Goal: Task Accomplishment & Management: Use online tool/utility

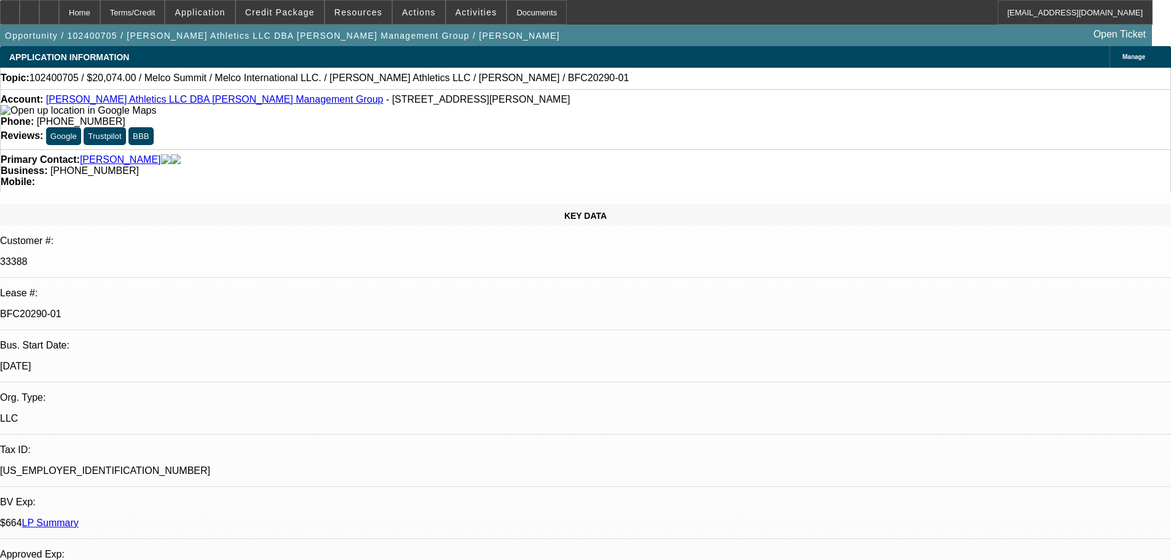
select select "0"
select select "0.1"
select select "4"
select select "0"
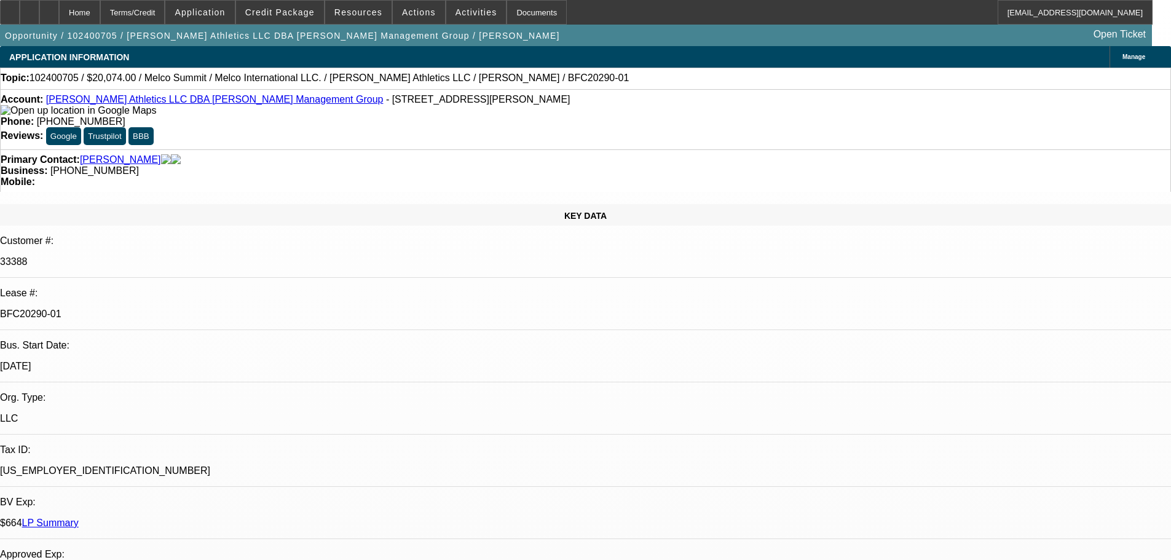
select select "0"
select select "0.1"
select select "4"
select select "0"
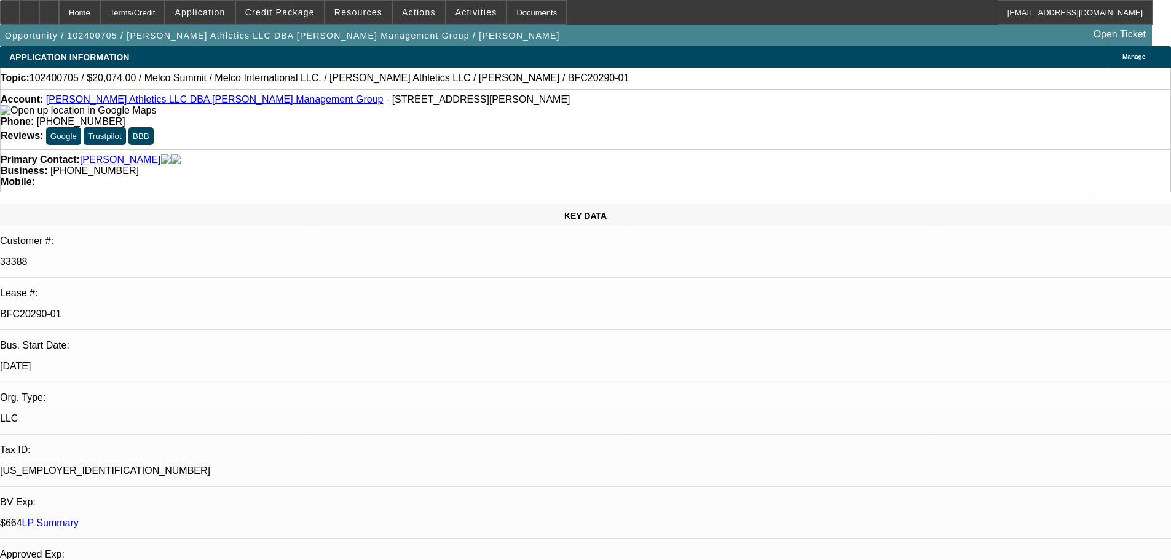
select select "0.1"
select select "4"
select select "0"
select select "2"
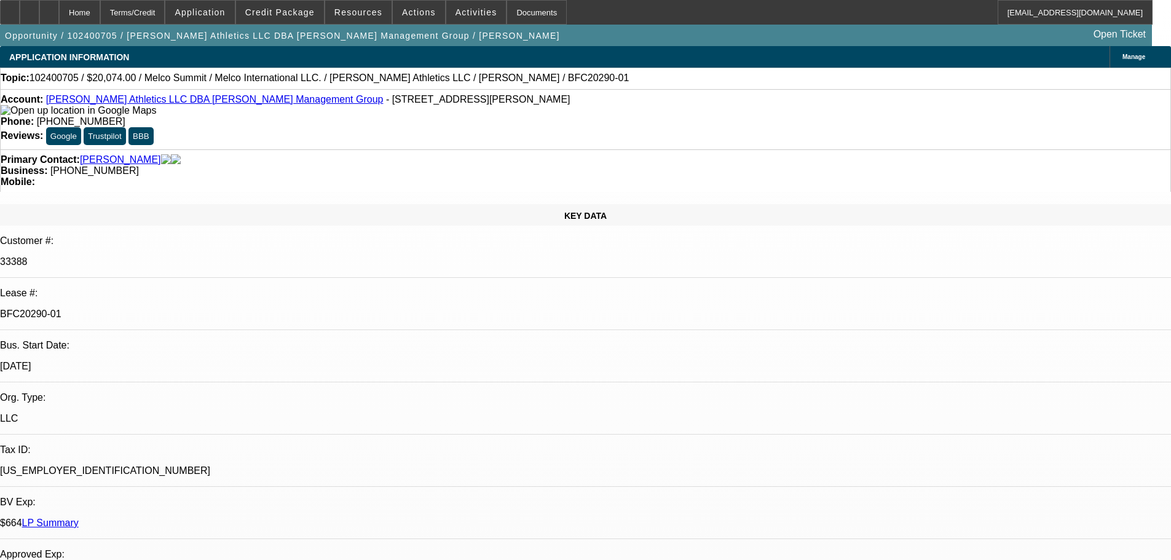
select select "0.1"
select select "4"
click at [28, 116] on img at bounding box center [78, 110] width 155 height 11
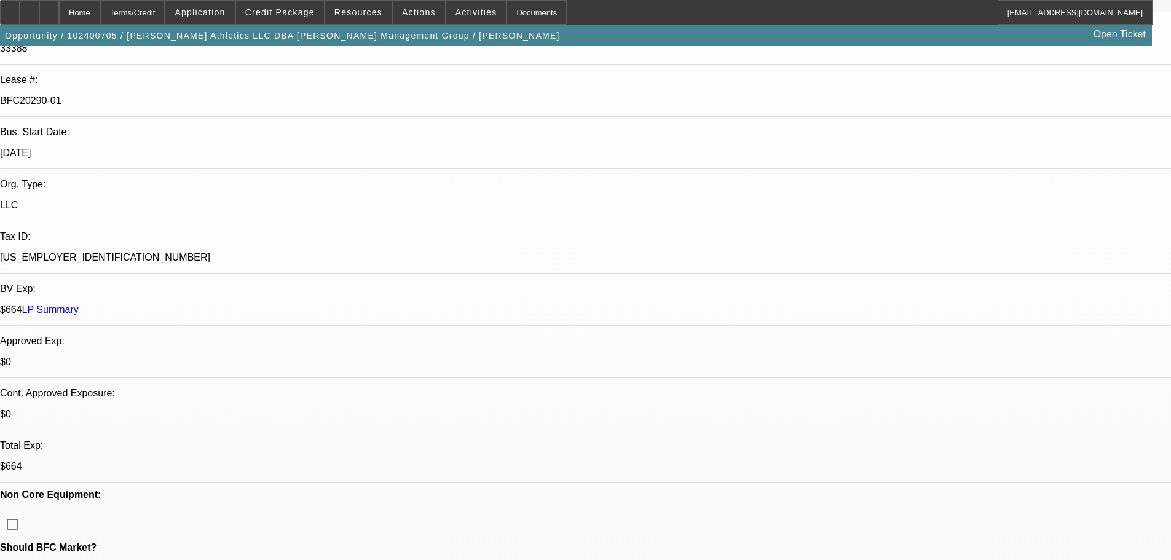
scroll to position [430, 0]
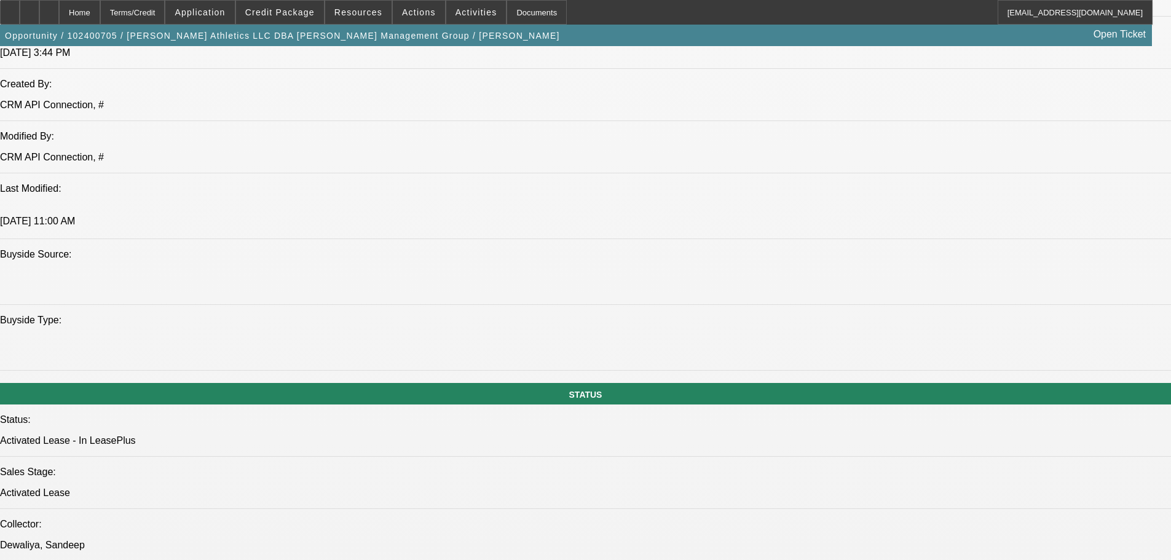
scroll to position [1168, 0]
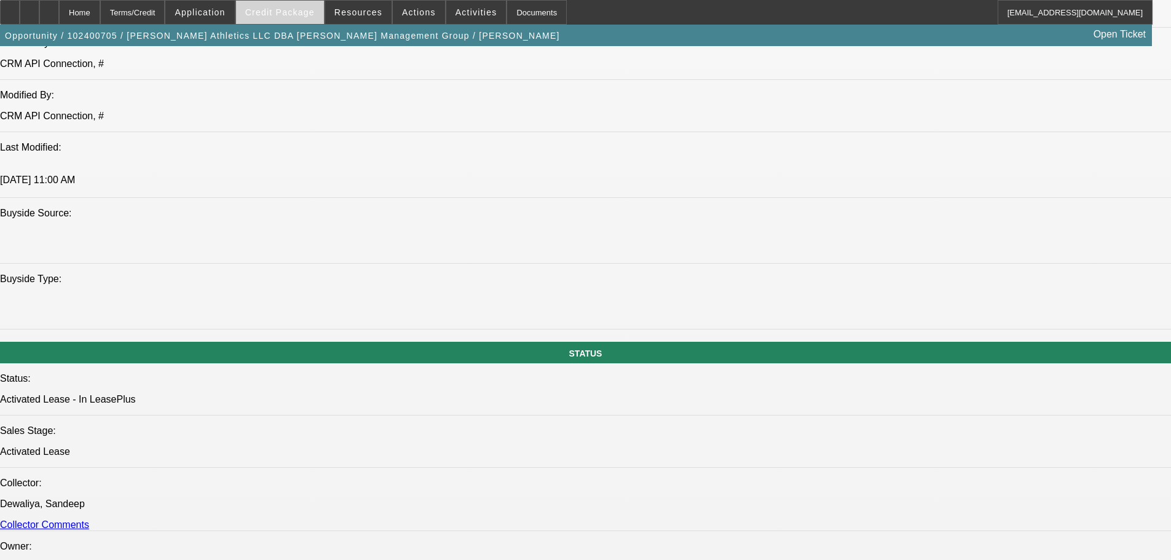
click at [278, 17] on span at bounding box center [280, 12] width 88 height 29
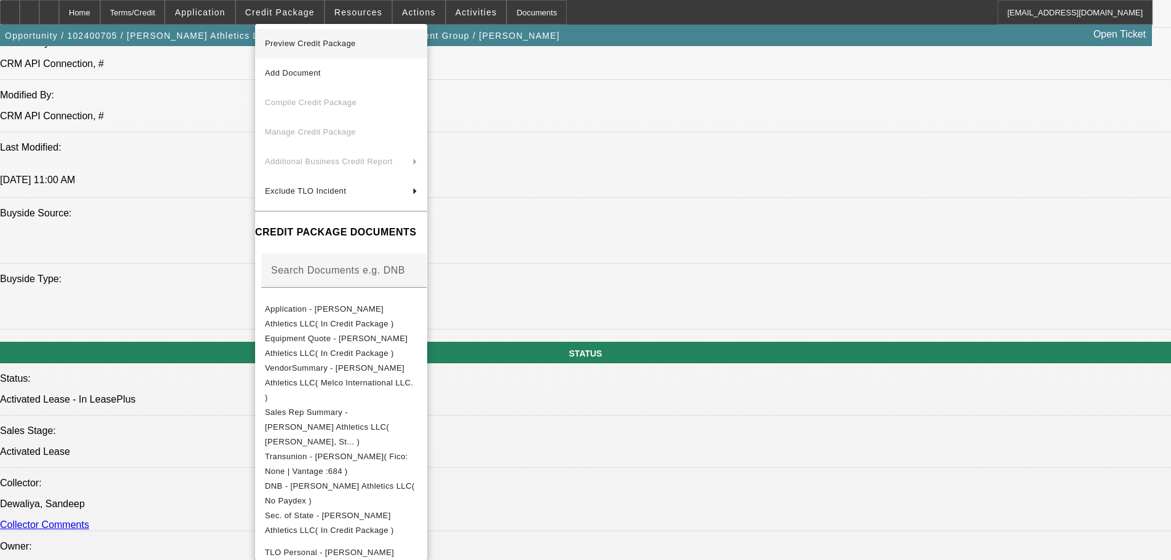
click at [314, 41] on span "Preview Credit Package" at bounding box center [310, 43] width 91 height 9
